Goal: Task Accomplishment & Management: Use online tool/utility

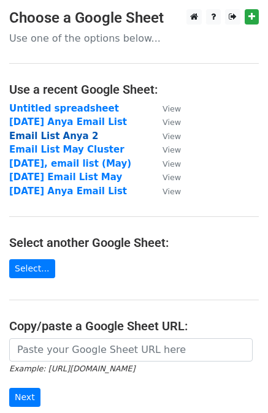
click at [69, 138] on strong "Email List Anya 2" at bounding box center [53, 135] width 89 height 11
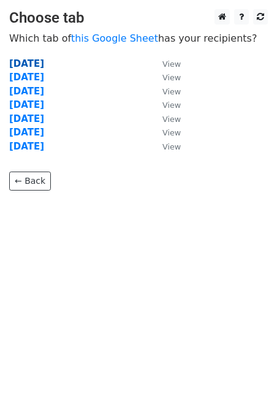
click at [44, 58] on strong "23rd of July" at bounding box center [26, 63] width 35 height 11
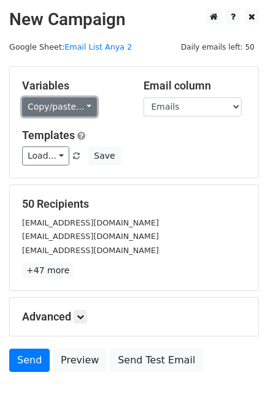
click at [78, 109] on link "Copy/paste..." at bounding box center [59, 106] width 75 height 19
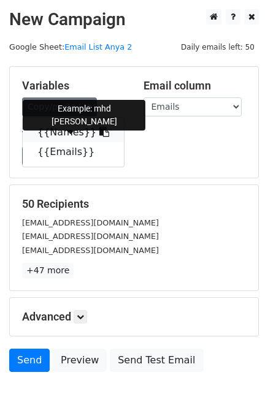
click at [99, 134] on icon at bounding box center [104, 132] width 10 height 10
